Goal: Task Accomplishment & Management: Manage account settings

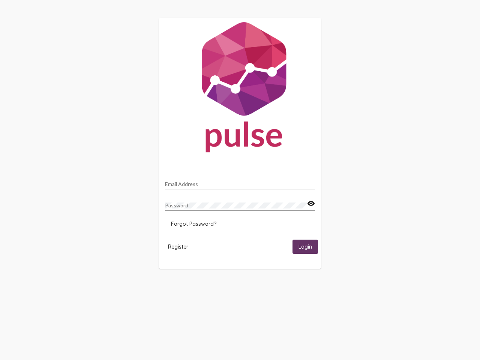
click at [240, 182] on input "Email Address" at bounding box center [240, 184] width 150 height 6
click at [311, 203] on mat-icon "visibility" at bounding box center [311, 203] width 8 height 9
click at [193, 224] on span "Forgot Password?" at bounding box center [193, 223] width 45 height 7
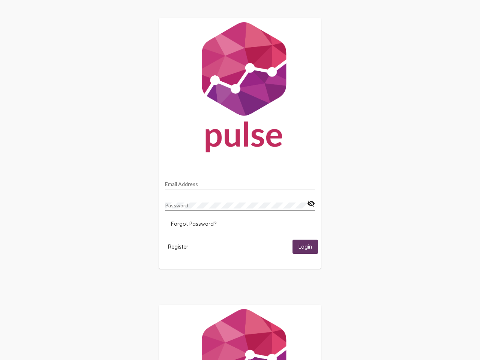
click at [178, 246] on span "Register" at bounding box center [178, 246] width 20 height 7
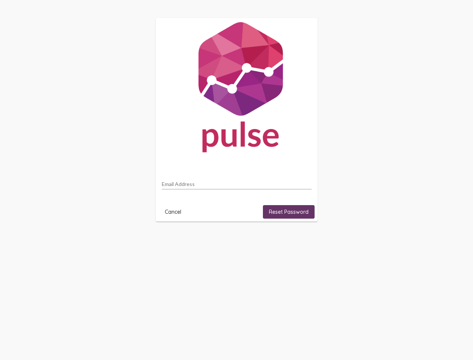
click at [305, 239] on html "Email Address Cancel Reset Password" at bounding box center [236, 119] width 473 height 239
